Goal: Navigation & Orientation: Find specific page/section

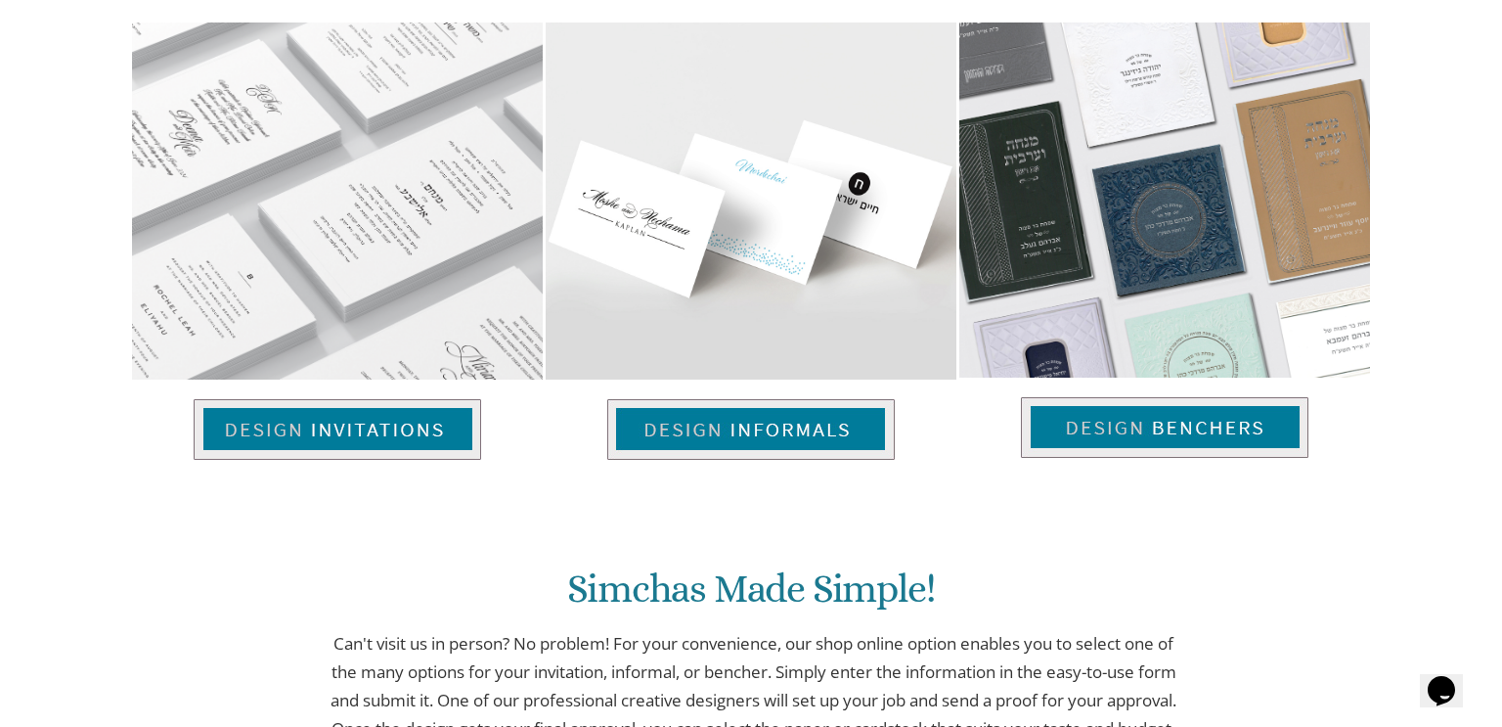
scroll to position [1366, 0]
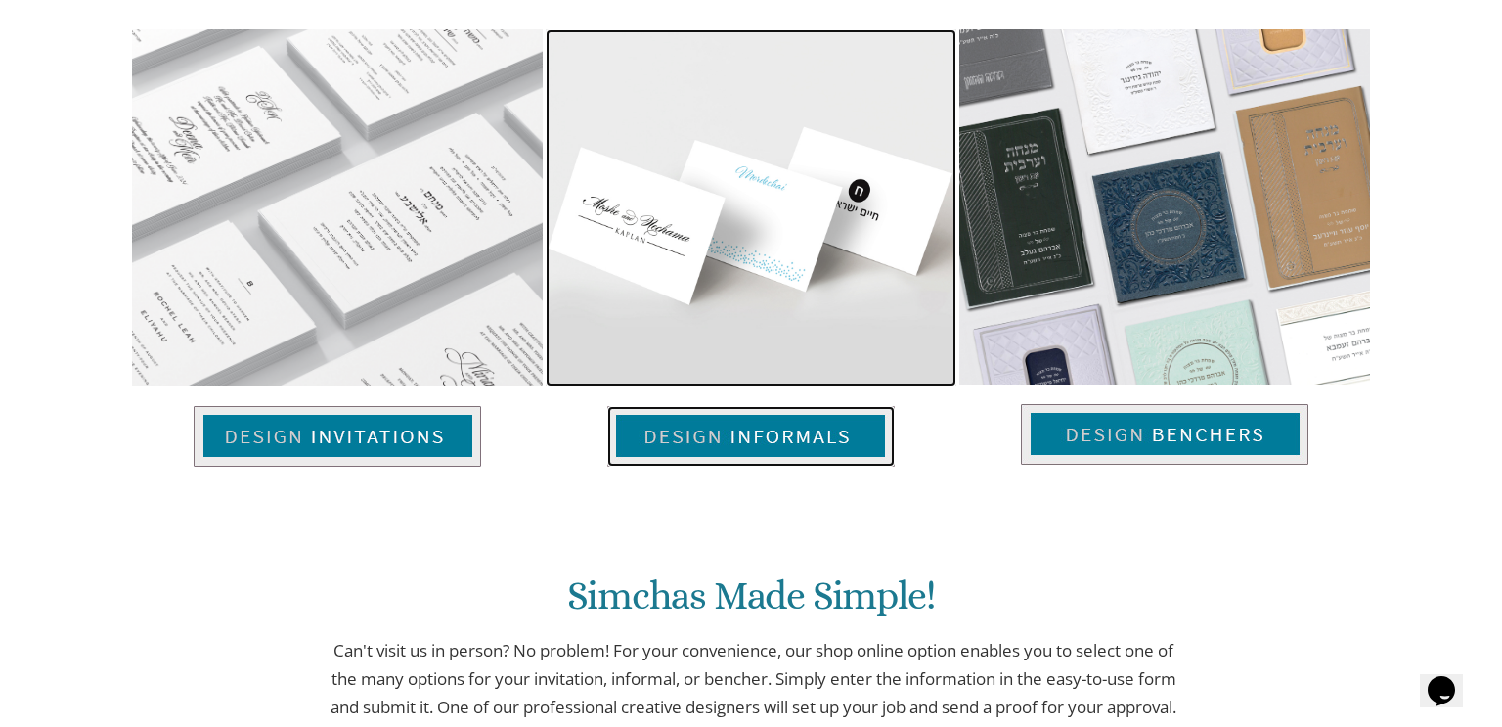
click at [811, 451] on img at bounding box center [751, 436] width 288 height 61
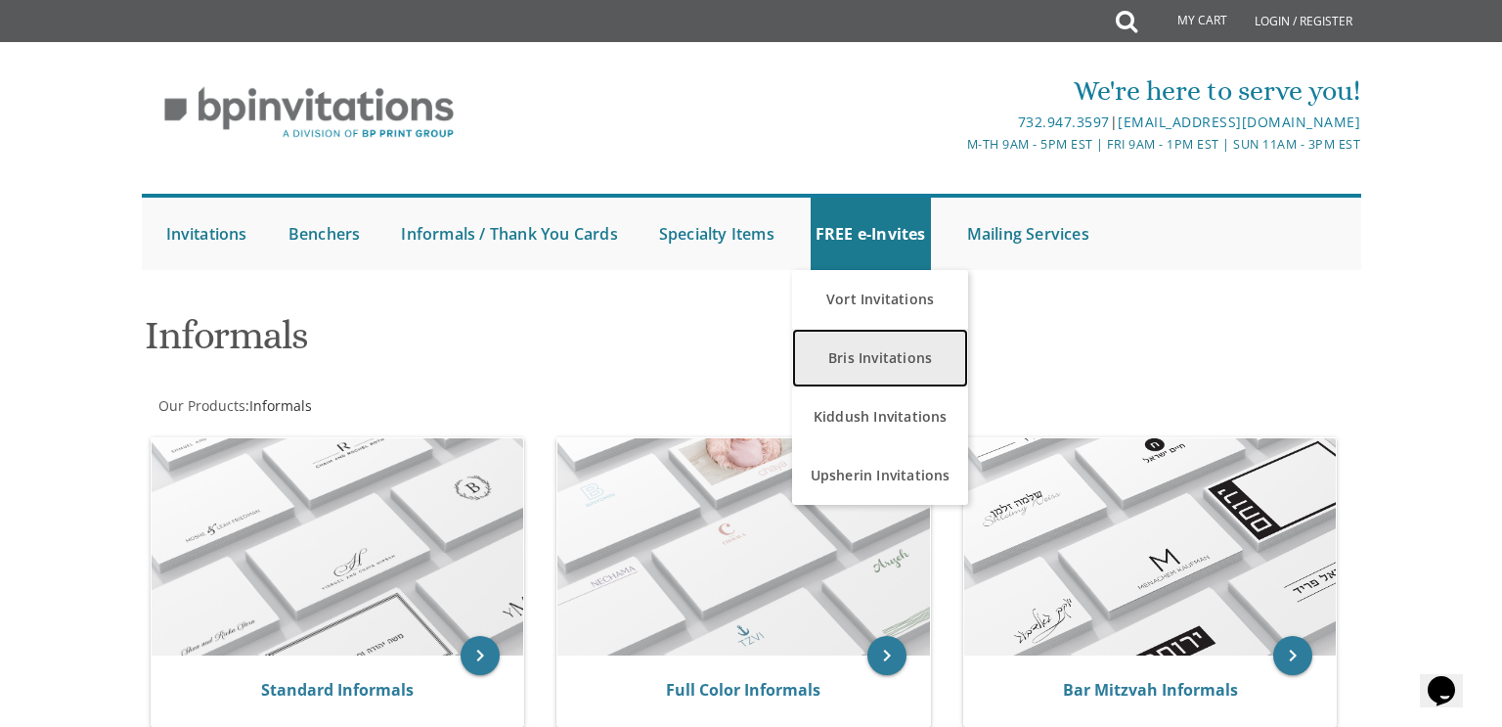
click at [874, 375] on link "Bris Invitations" at bounding box center [880, 358] width 176 height 59
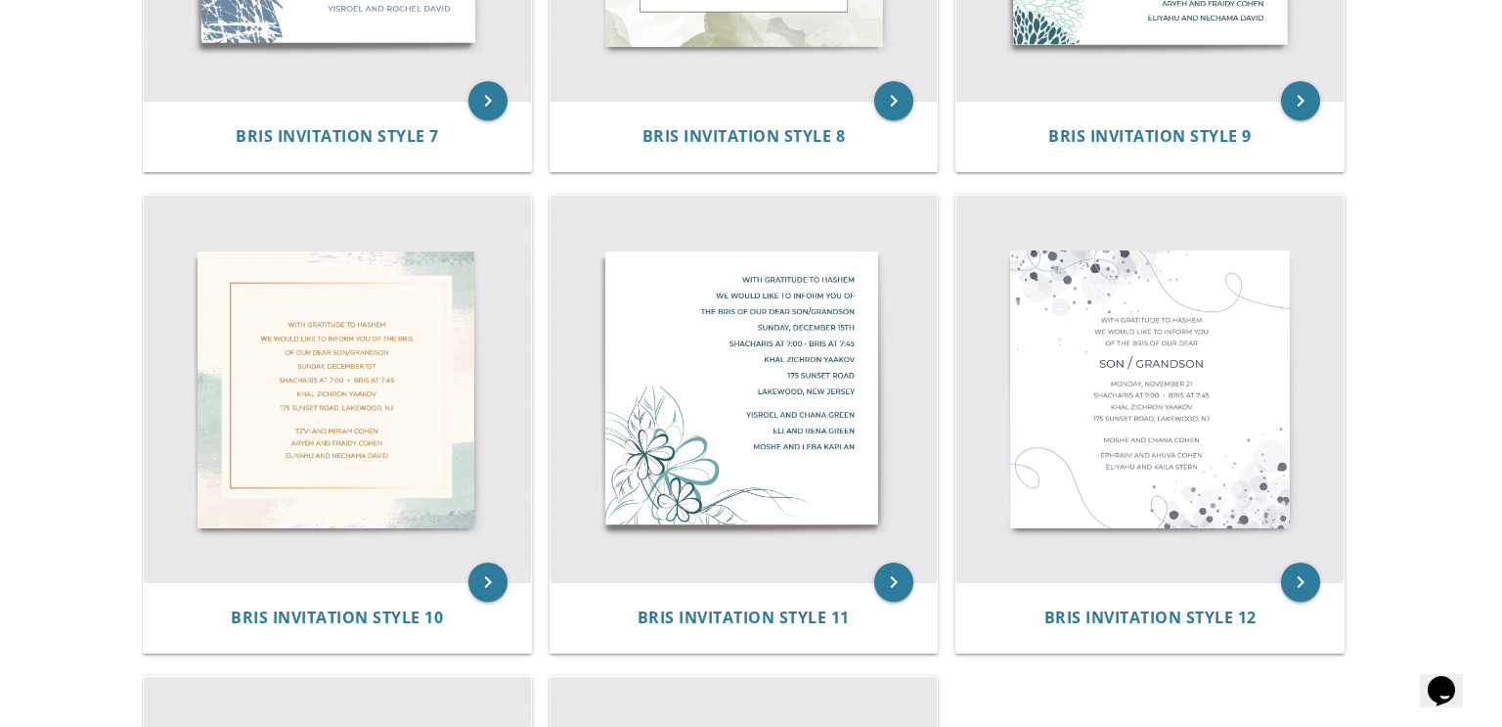
scroll to position [1678, 0]
